Goal: Task Accomplishment & Management: Manage account settings

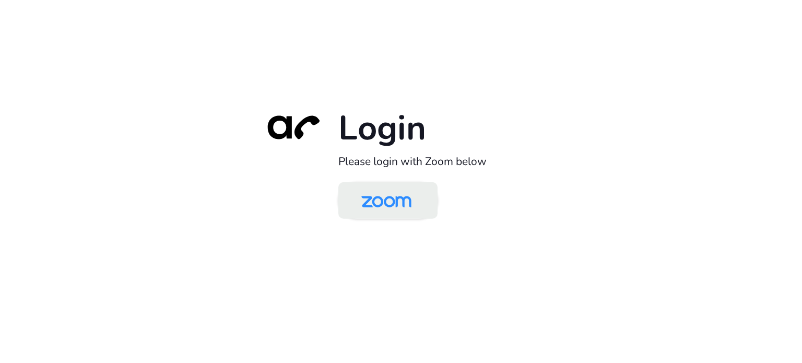
click at [385, 195] on img at bounding box center [386, 201] width 72 height 34
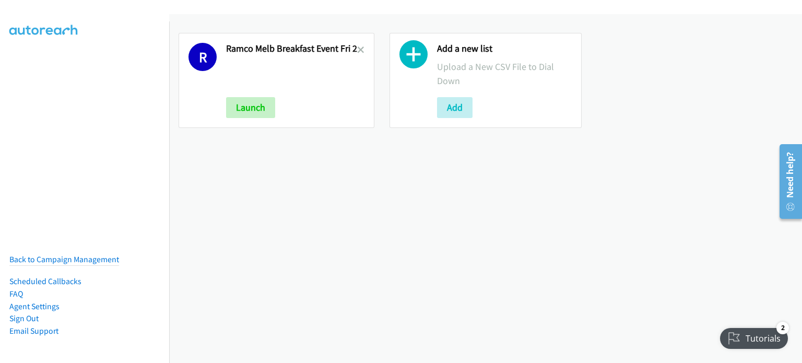
click at [358, 44] on link at bounding box center [360, 50] width 7 height 12
